Goal: Task Accomplishment & Management: Complete application form

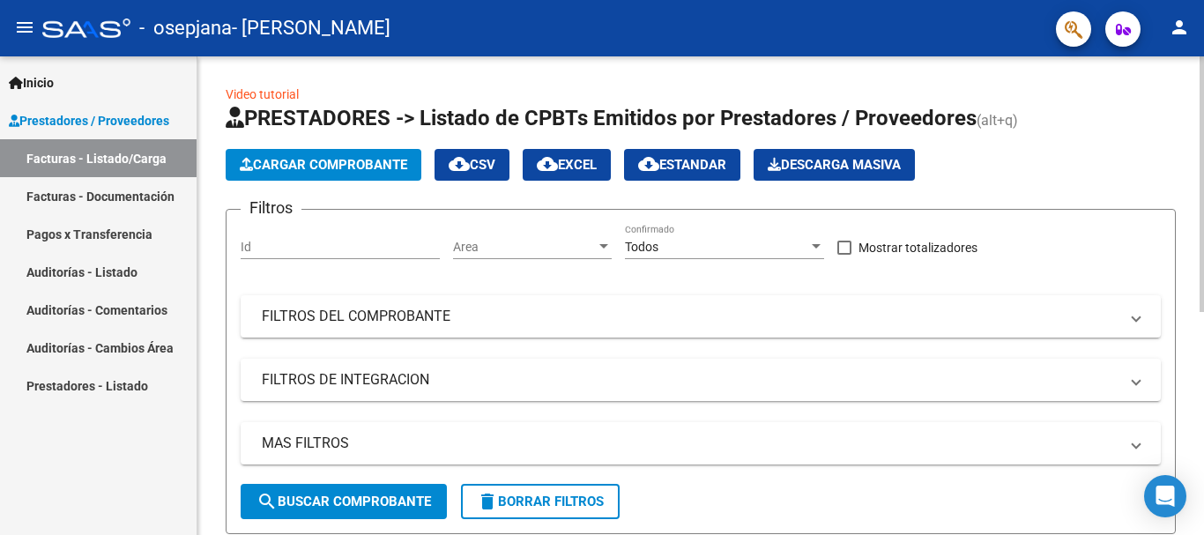
click at [1198, 134] on div "Video tutorial PRESTADORES -> Listado de CPBTs Emitidos por Prestadores / Prove…" at bounding box center [702, 497] width 1011 height 883
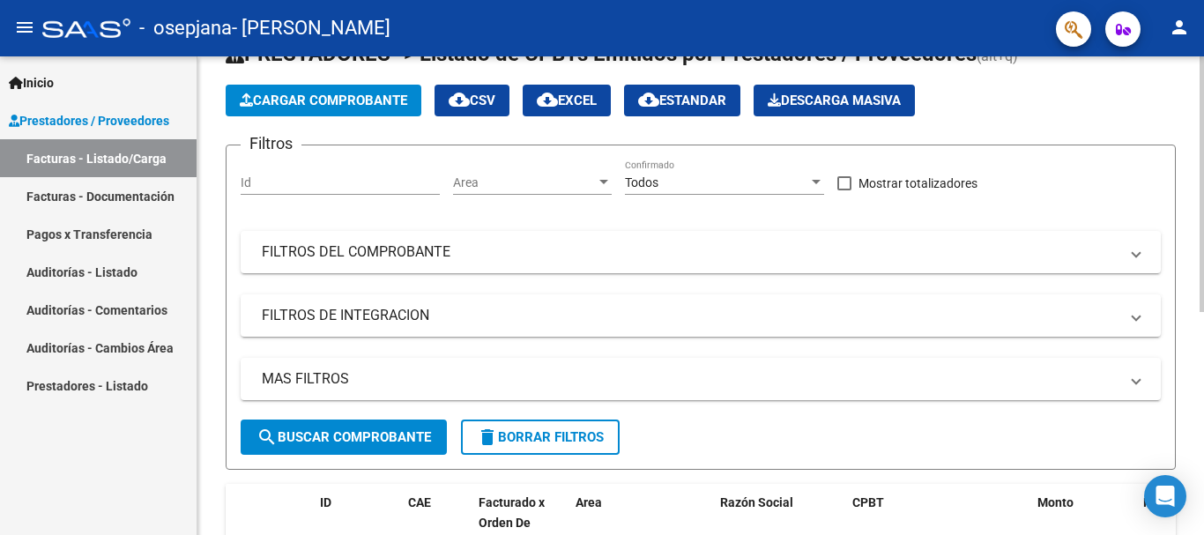
click at [1203, 263] on div at bounding box center [1201, 220] width 4 height 256
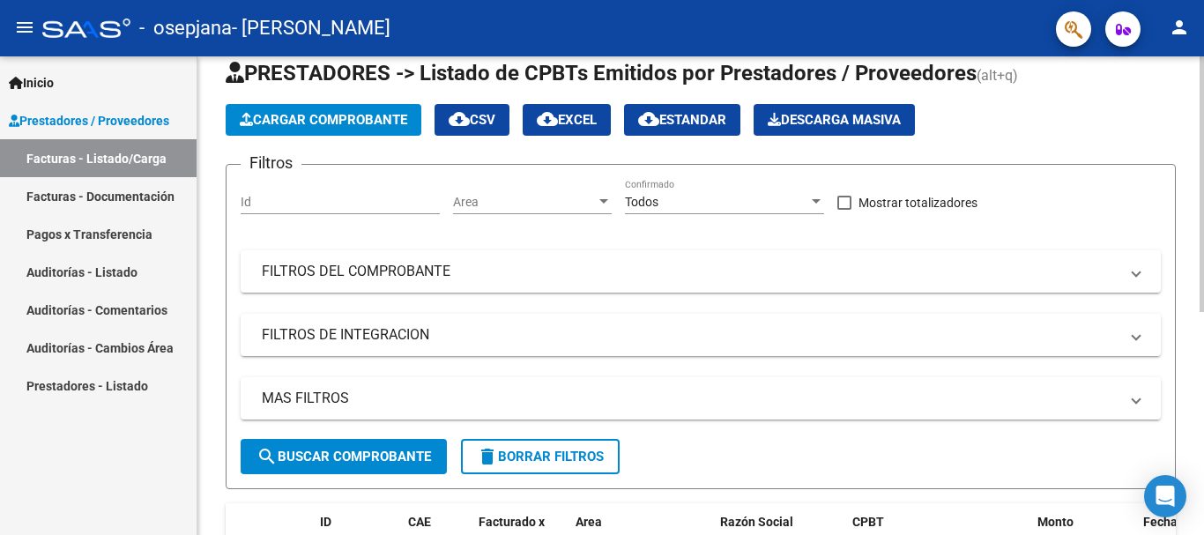
scroll to position [0, 0]
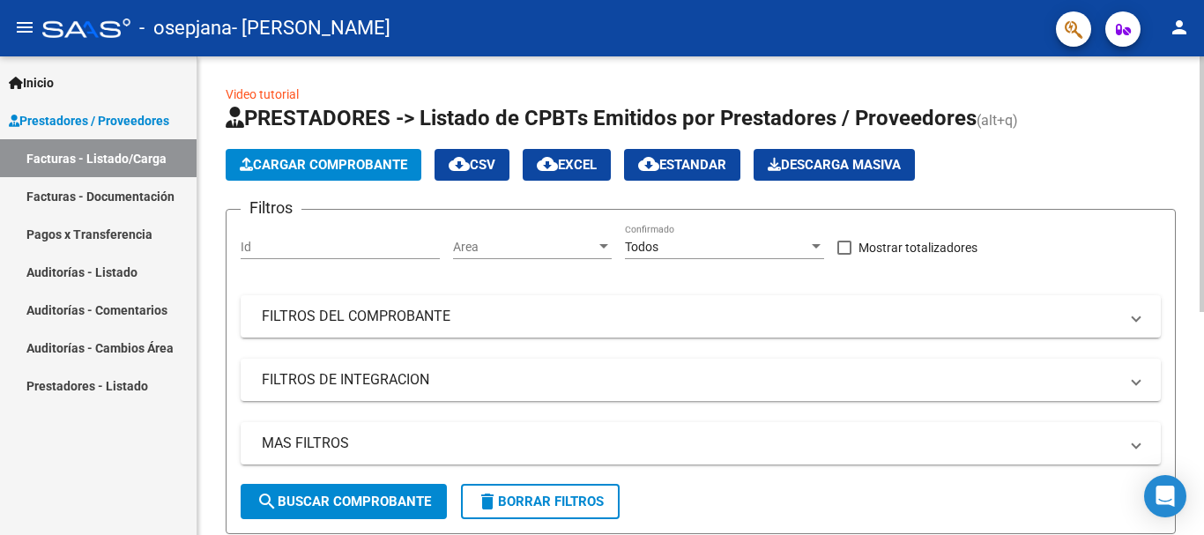
click at [1203, 200] on div at bounding box center [1201, 184] width 4 height 256
click at [295, 163] on span "Cargar Comprobante" at bounding box center [323, 165] width 167 height 16
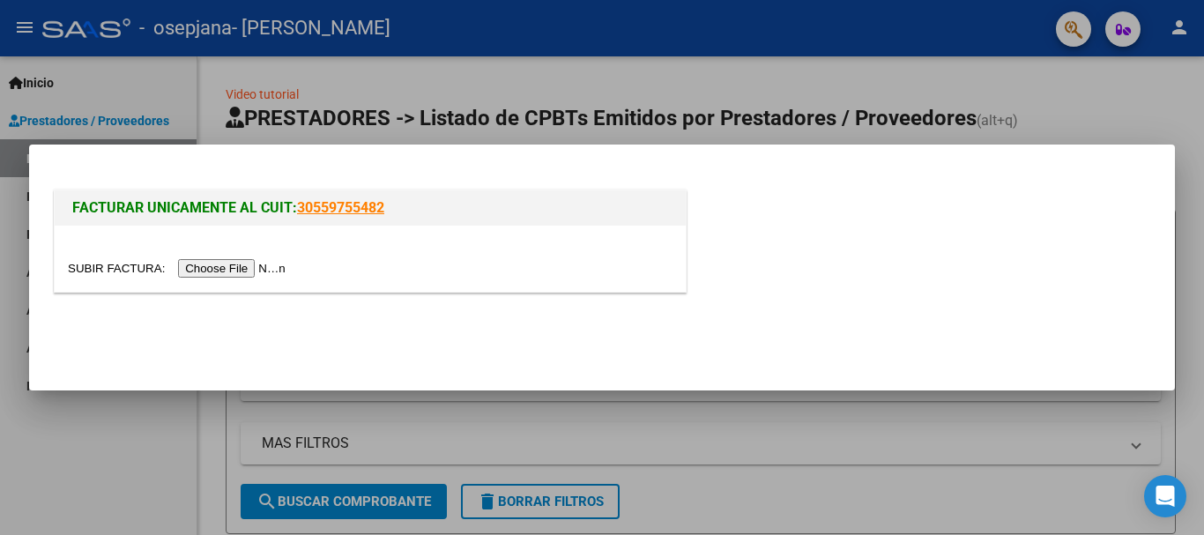
click at [262, 271] on input "file" at bounding box center [179, 268] width 223 height 19
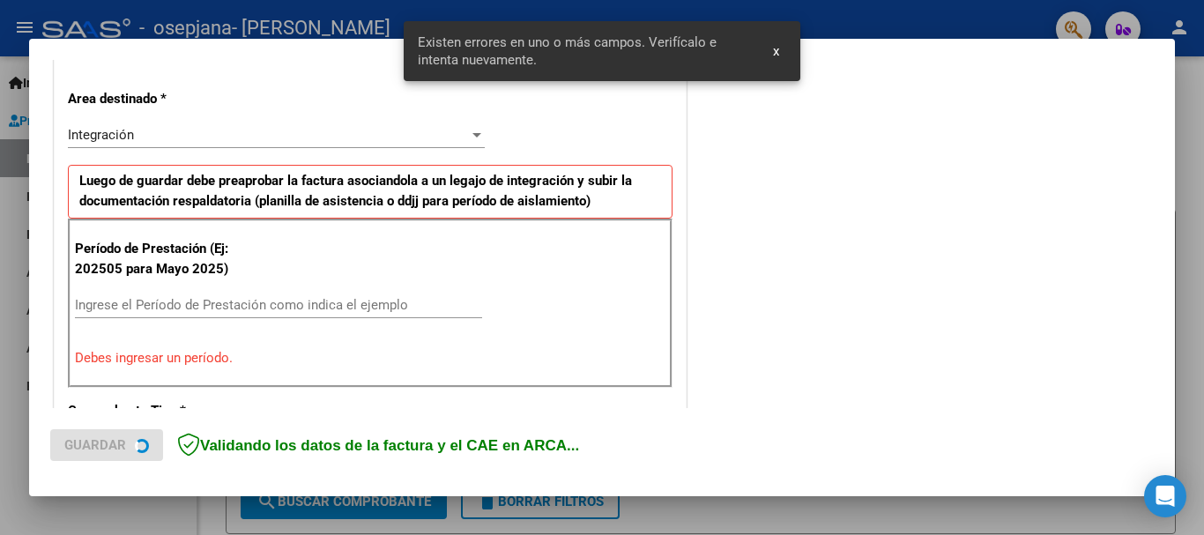
scroll to position [407, 0]
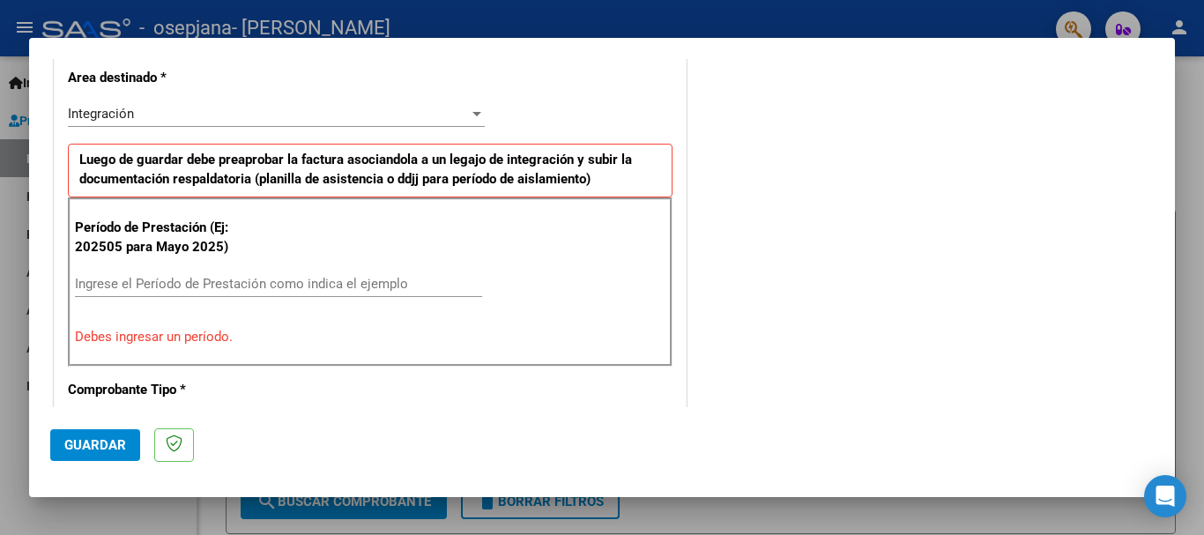
click at [159, 281] on input "Ingrese el Período de Prestación como indica el ejemplo" at bounding box center [278, 284] width 407 height 16
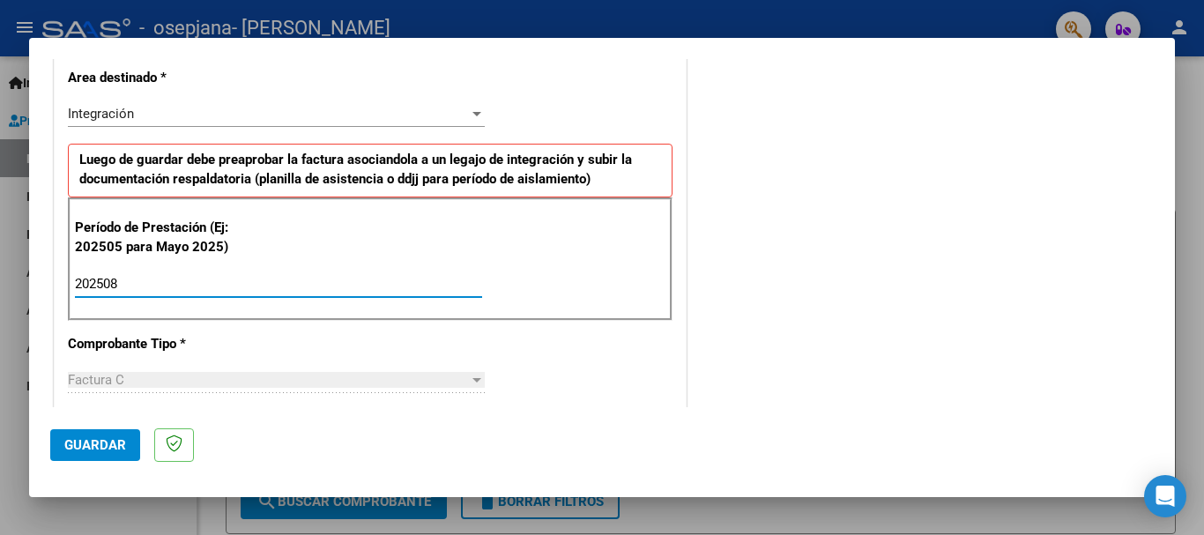
type input "202508"
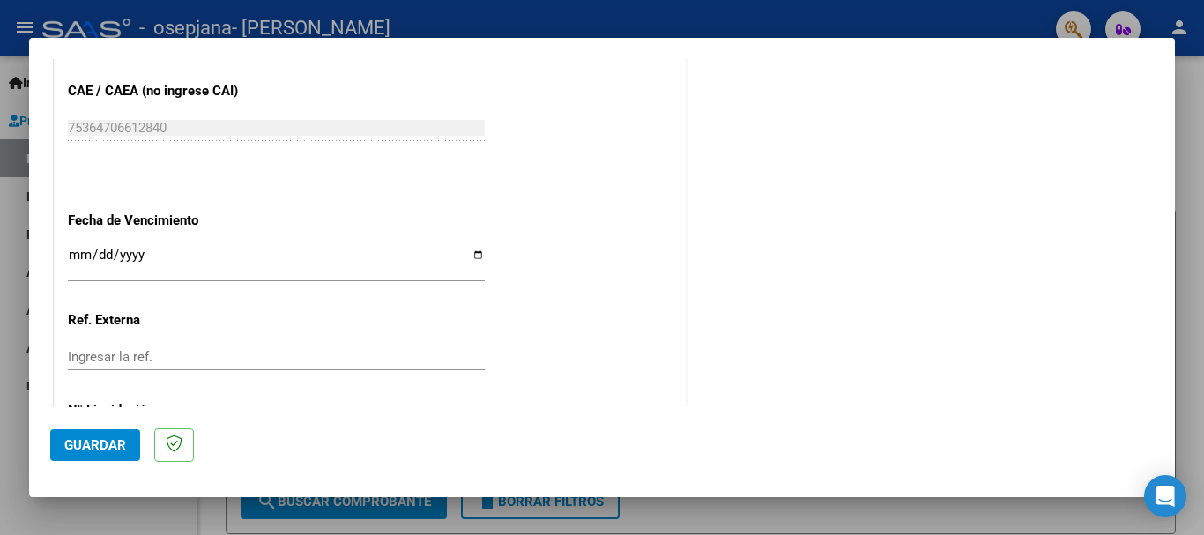
scroll to position [1130, 0]
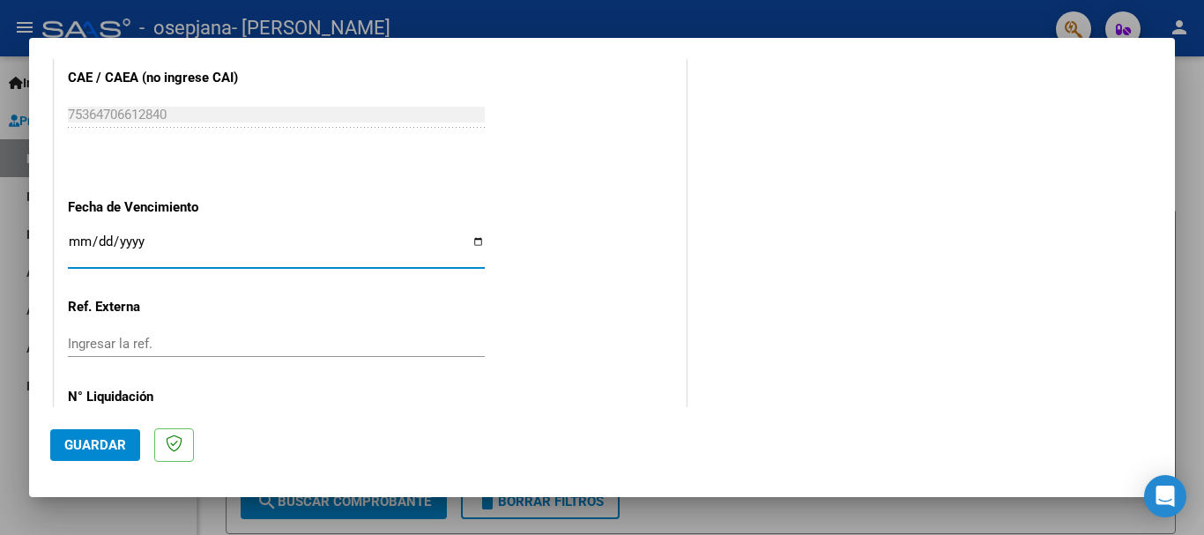
click at [473, 243] on input "Ingresar la fecha" at bounding box center [276, 248] width 417 height 28
type input "2025-09-15"
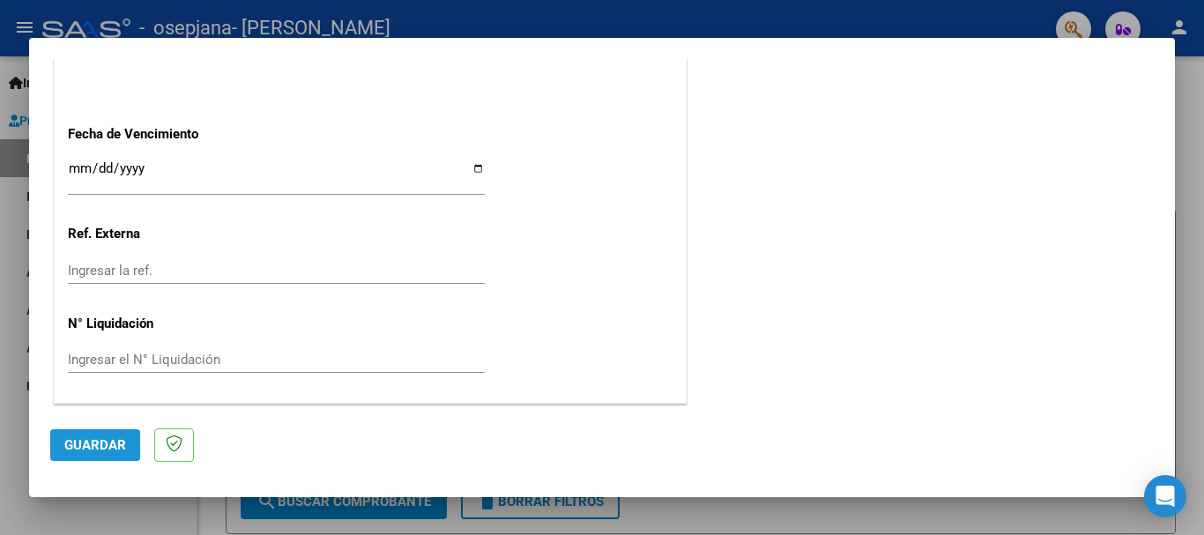
click at [69, 446] on span "Guardar" at bounding box center [95, 445] width 62 height 16
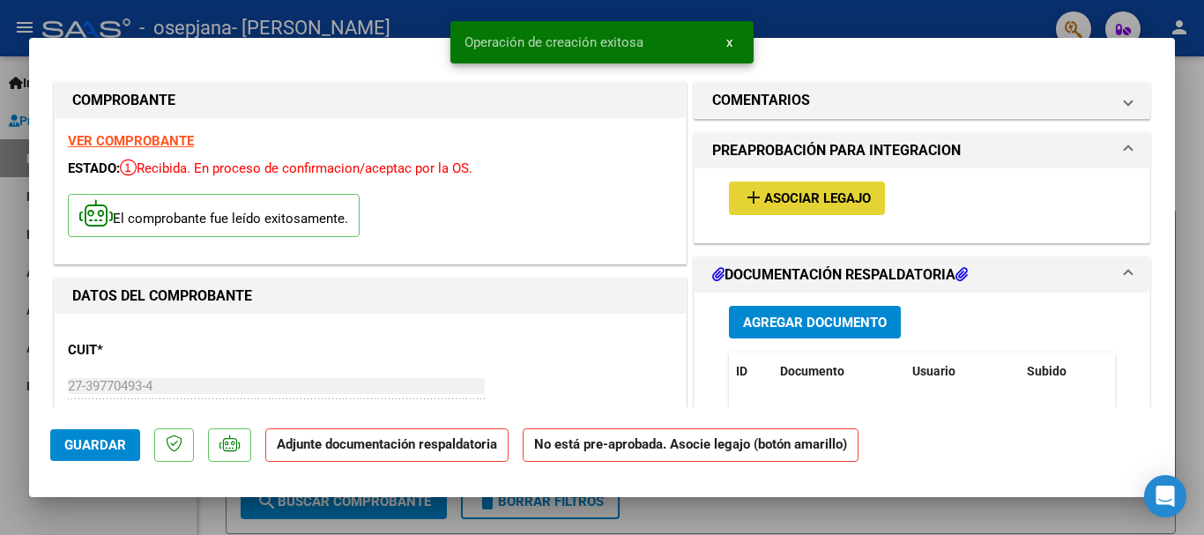
click at [809, 195] on span "Asociar Legajo" at bounding box center [817, 199] width 107 height 16
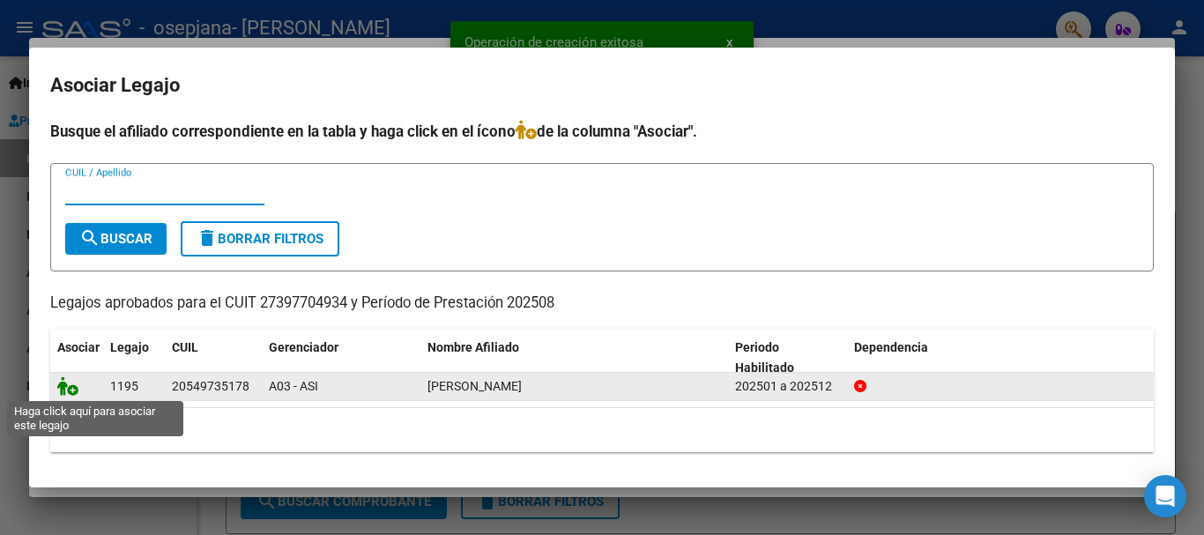
click at [71, 392] on icon at bounding box center [67, 385] width 21 height 19
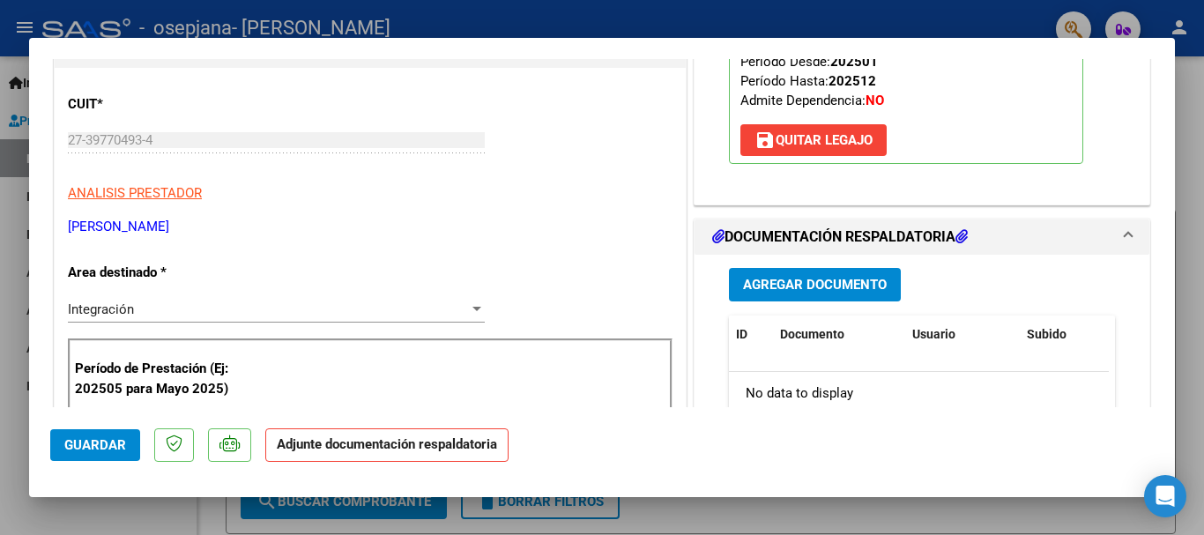
scroll to position [250, 0]
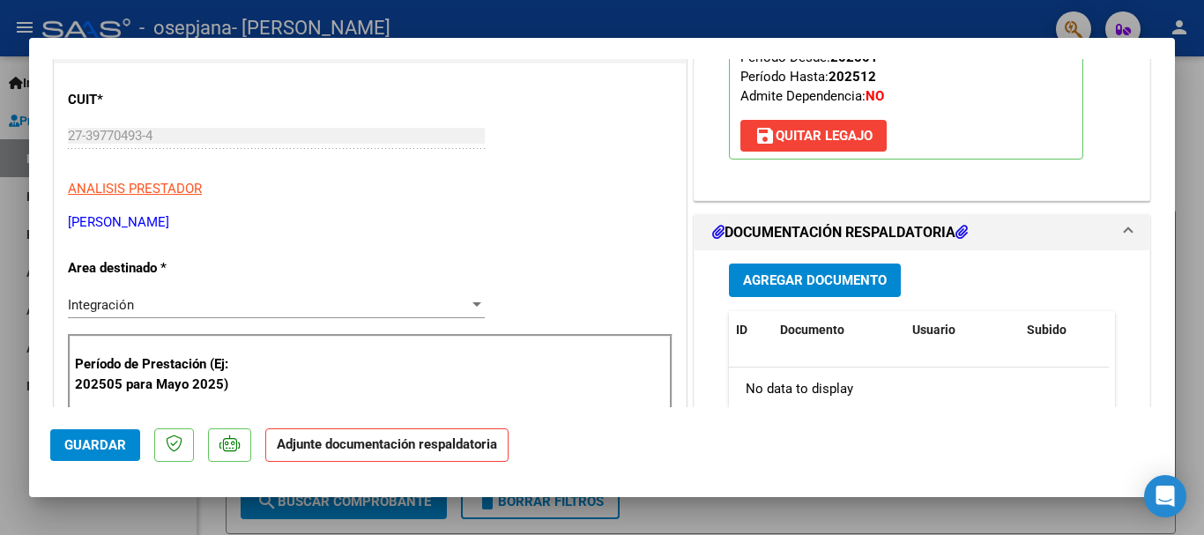
click at [822, 270] on button "Agregar Documento" at bounding box center [815, 279] width 172 height 33
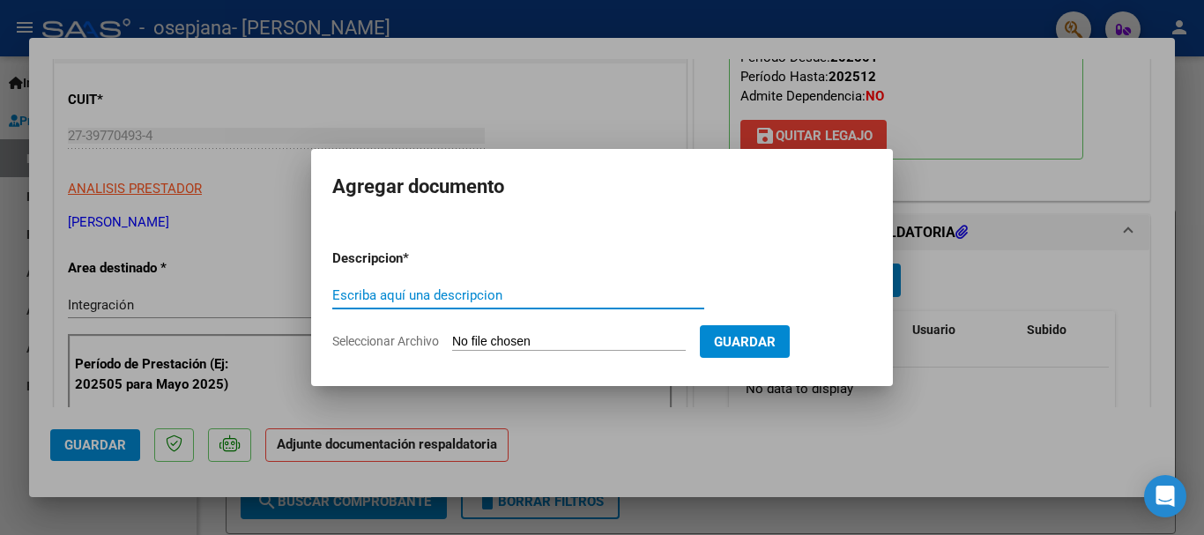
click at [434, 293] on input "Escriba aquí una descripcion" at bounding box center [518, 295] width 372 height 16
type input "planilla asistencia"
click at [486, 342] on input "Seleccionar Archivo" at bounding box center [569, 342] width 234 height 17
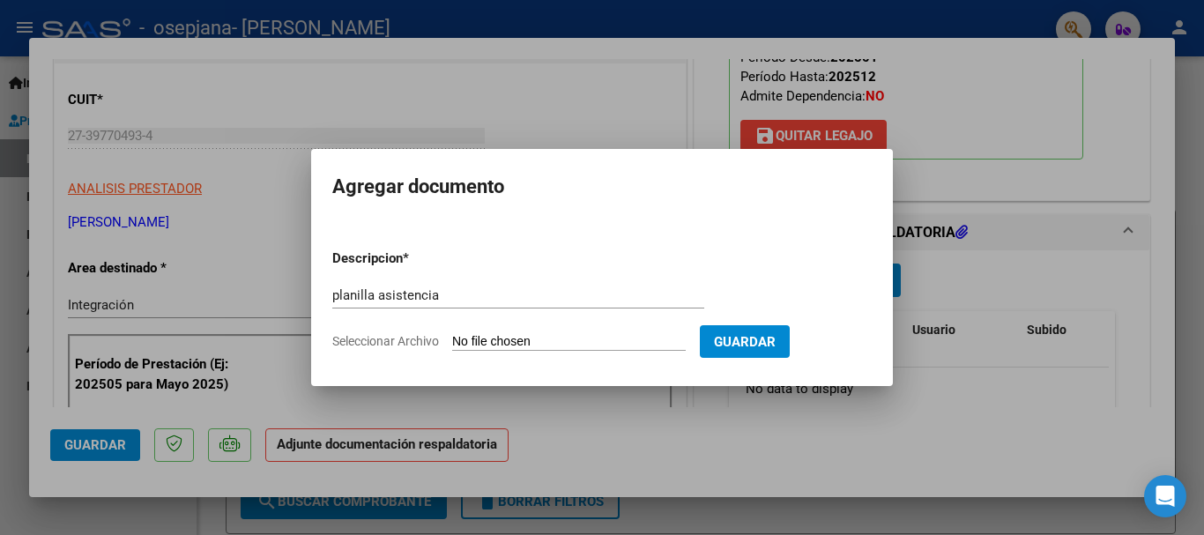
type input "C:\fakepath\Planilla asistencia.pdf"
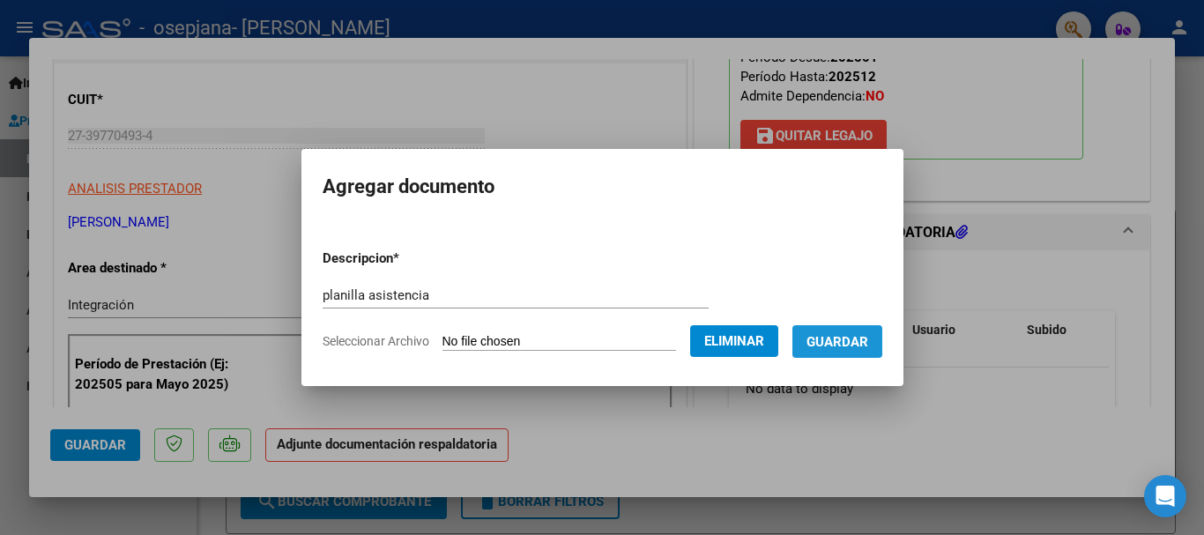
click at [839, 339] on span "Guardar" at bounding box center [837, 342] width 62 height 16
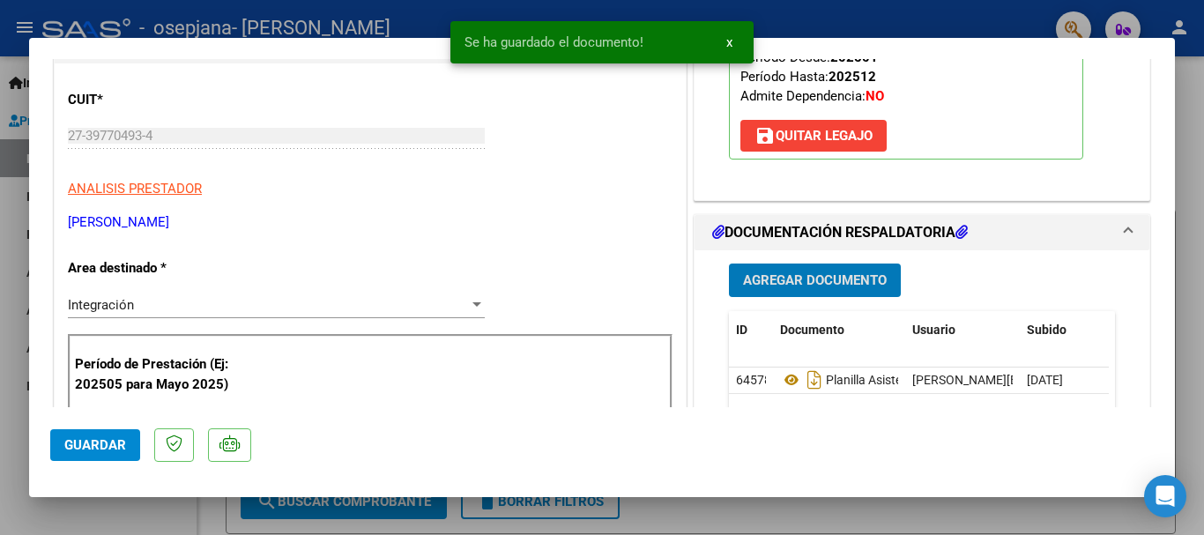
click at [809, 279] on span "Agregar Documento" at bounding box center [815, 281] width 144 height 16
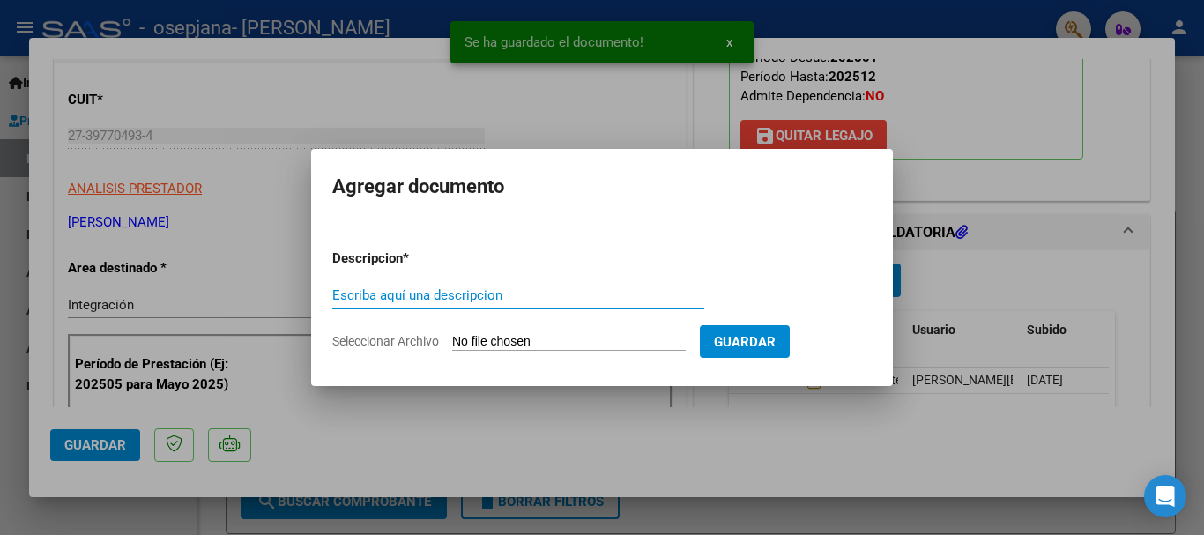
click at [450, 304] on div "Escriba aquí una descripcion" at bounding box center [518, 295] width 372 height 26
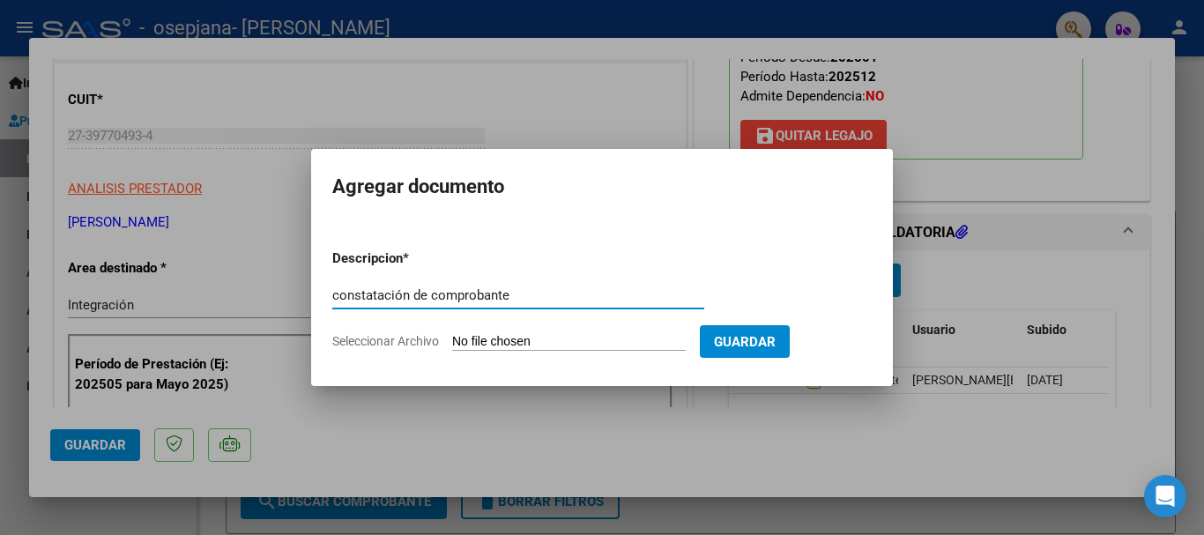
type input "constatación de comprobante"
click at [533, 338] on input "Seleccionar Archivo" at bounding box center [569, 342] width 234 height 17
type input "C:\fakepath\Constatación de Comprobantes _ AFIP.pdf"
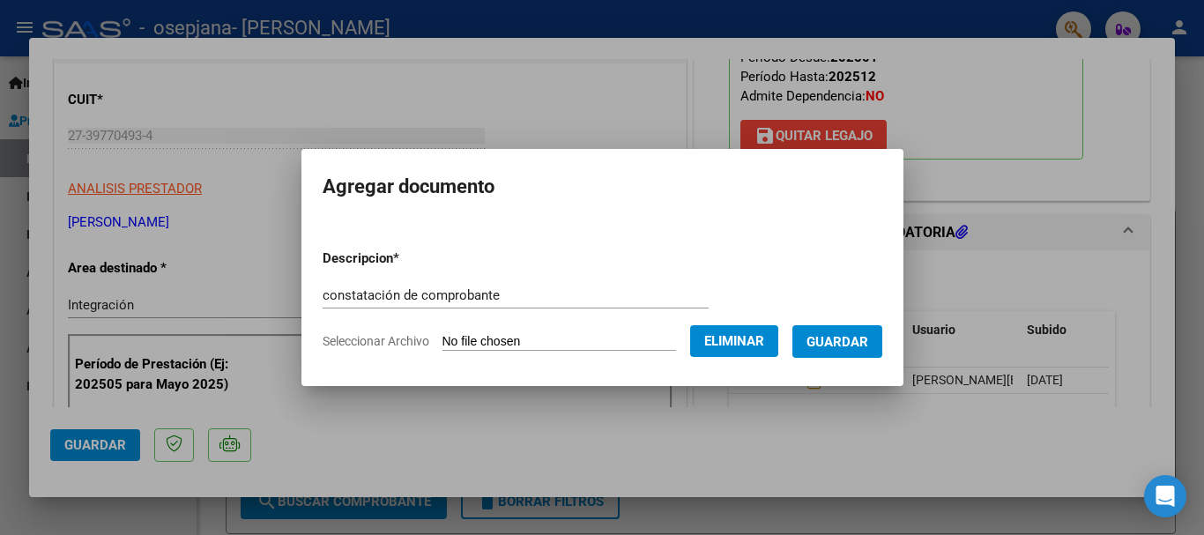
click at [868, 344] on span "Guardar" at bounding box center [837, 342] width 62 height 16
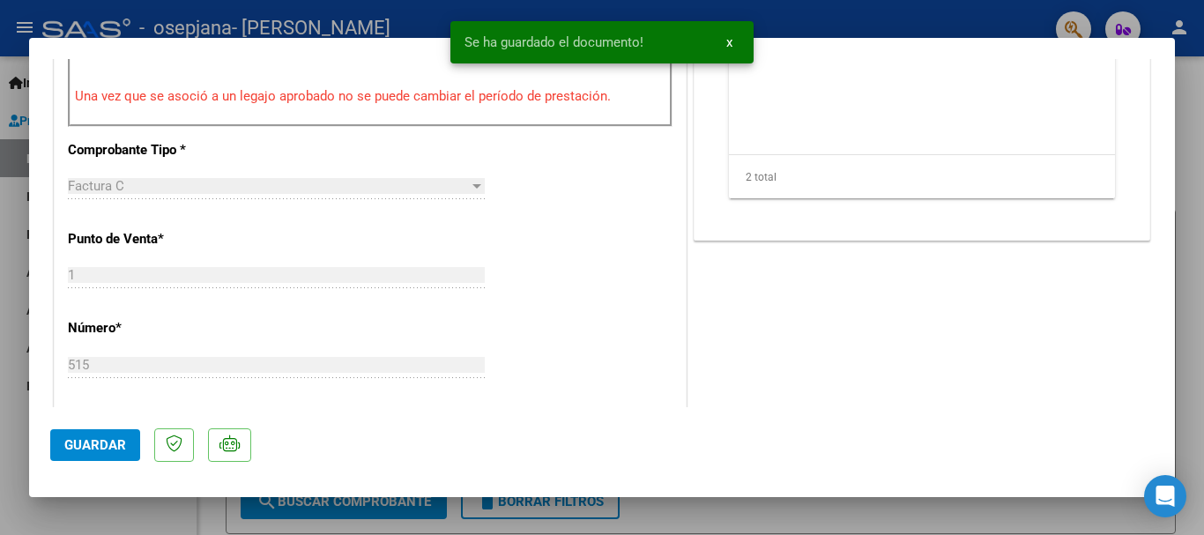
scroll to position [1229, 0]
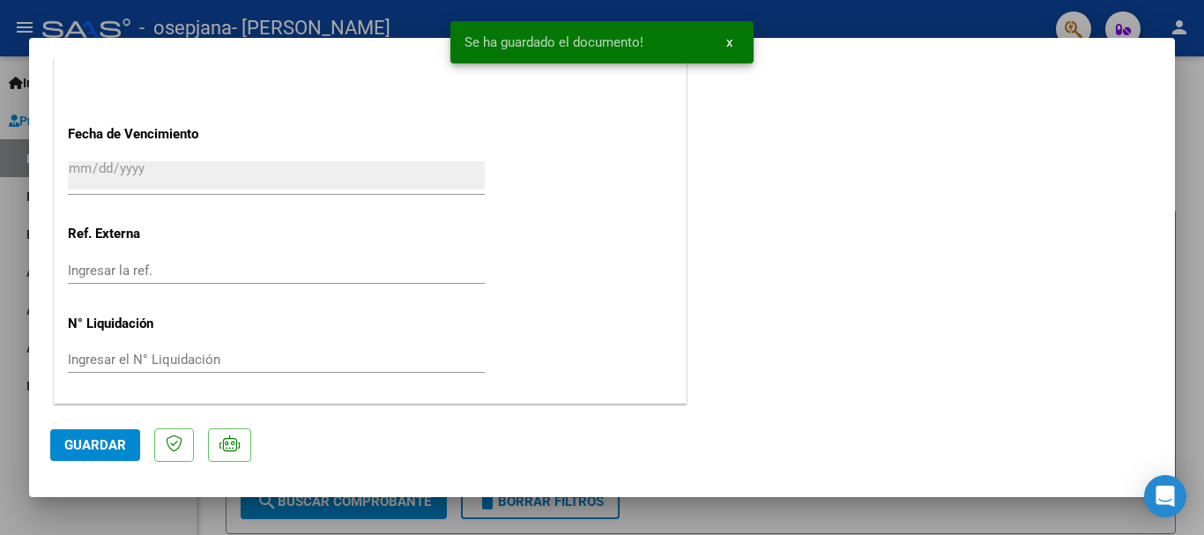
click at [91, 450] on span "Guardar" at bounding box center [95, 445] width 62 height 16
click at [1191, 109] on div at bounding box center [602, 267] width 1204 height 535
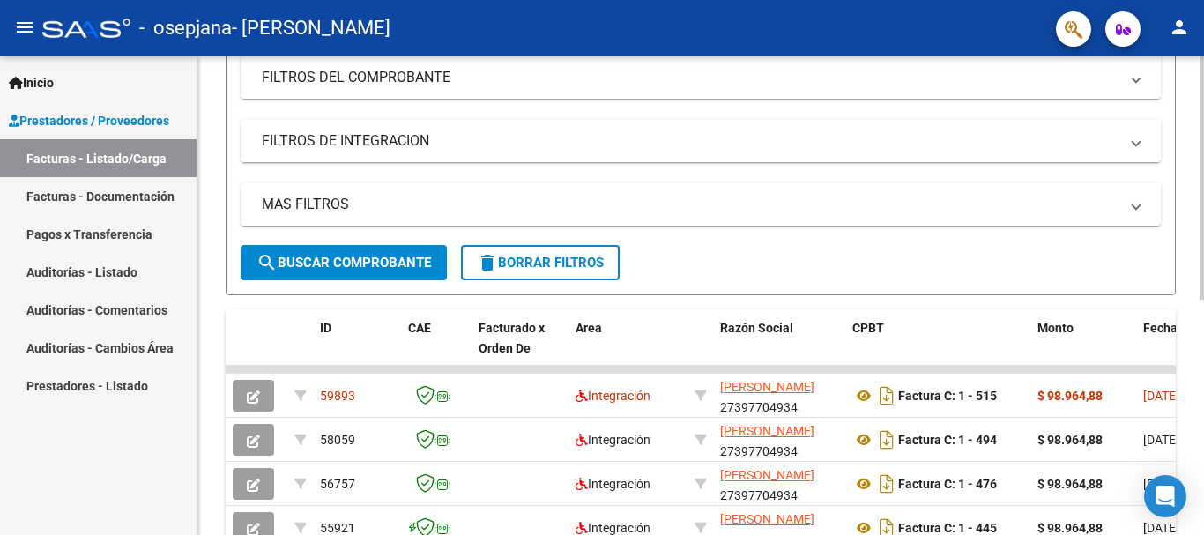
scroll to position [463, 0]
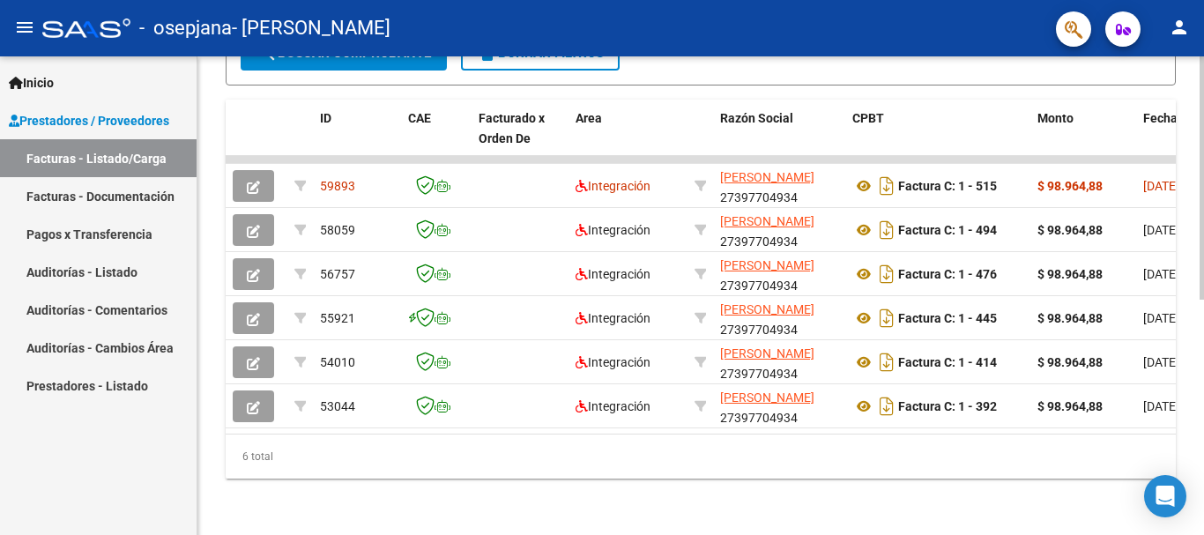
click at [1196, 383] on div "Video tutorial PRESTADORES -> Listado de CPBTs Emitidos por Prestadores / Prove…" at bounding box center [702, 71] width 1011 height 927
